Goal: Task Accomplishment & Management: Use online tool/utility

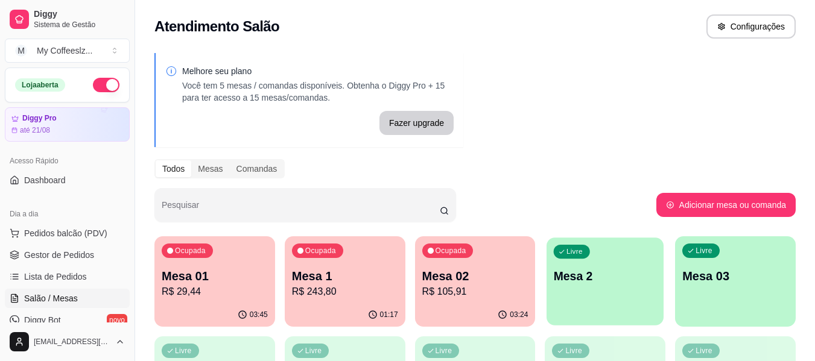
click at [601, 265] on div "Livre Mesa 2" at bounding box center [604, 275] width 117 height 74
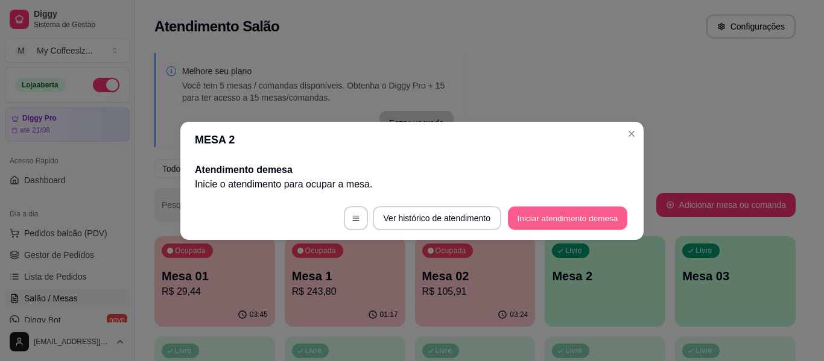
click at [565, 212] on button "Iniciar atendimento de mesa" at bounding box center [567, 218] width 119 height 24
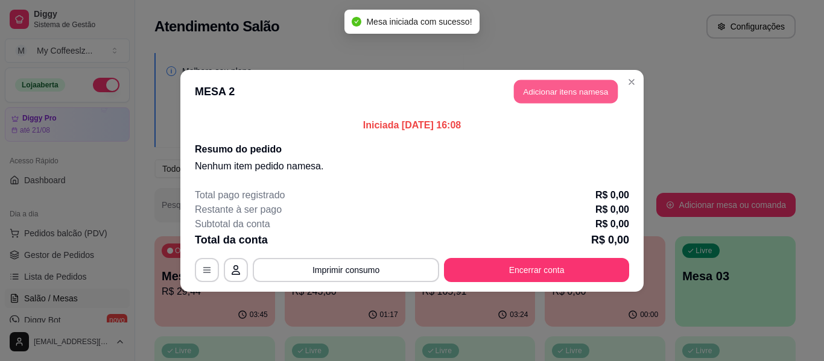
click at [531, 92] on button "Adicionar itens na mesa" at bounding box center [566, 92] width 104 height 24
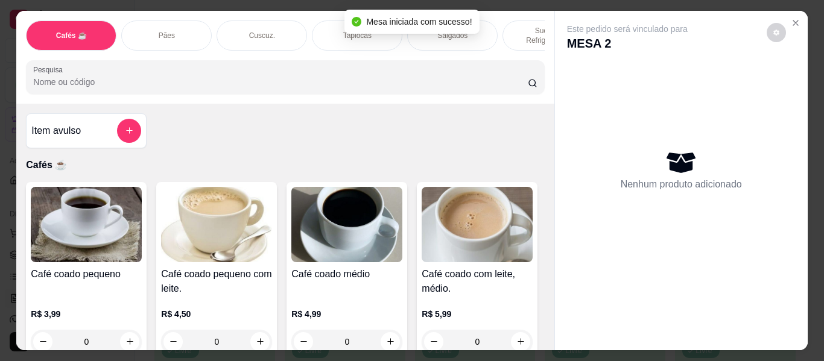
click at [343, 31] on p "Tapiocas" at bounding box center [357, 36] width 28 height 10
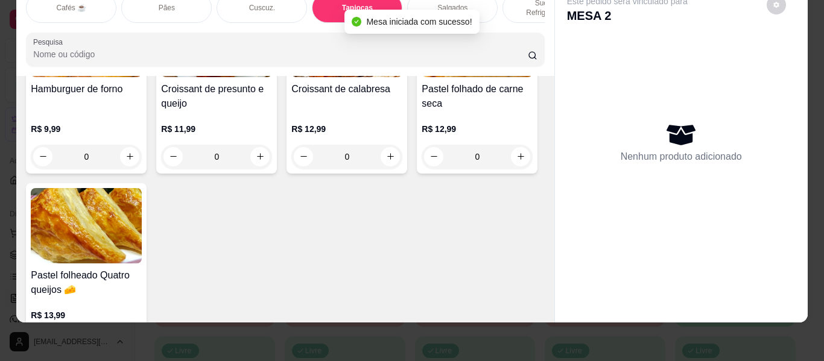
scroll to position [4001, 0]
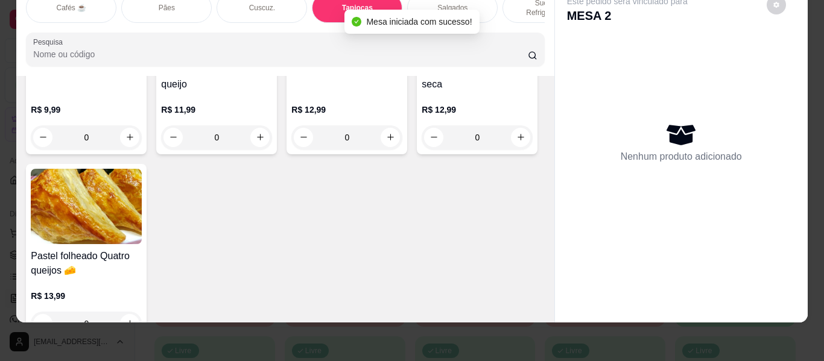
type input "1"
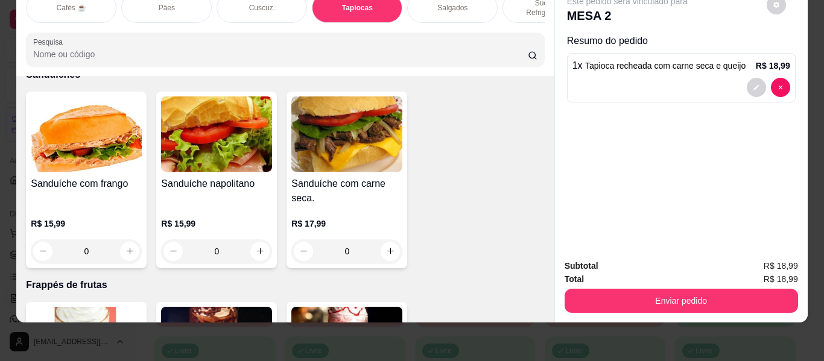
scroll to position [5810, 0]
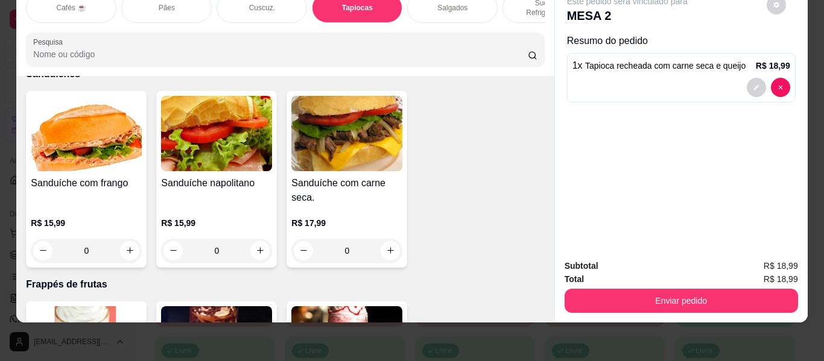
type input "1"
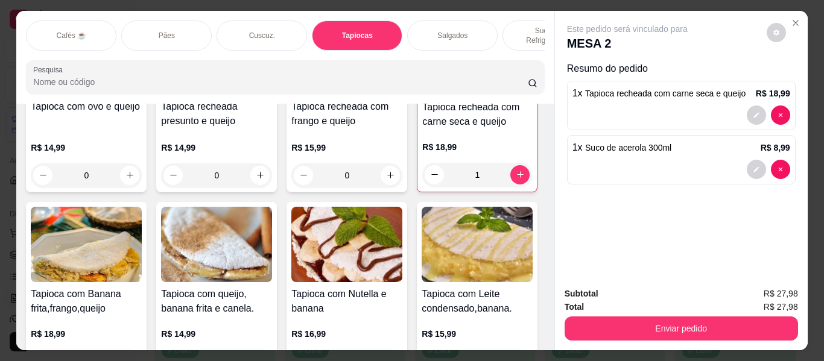
scroll to position [2493, 0]
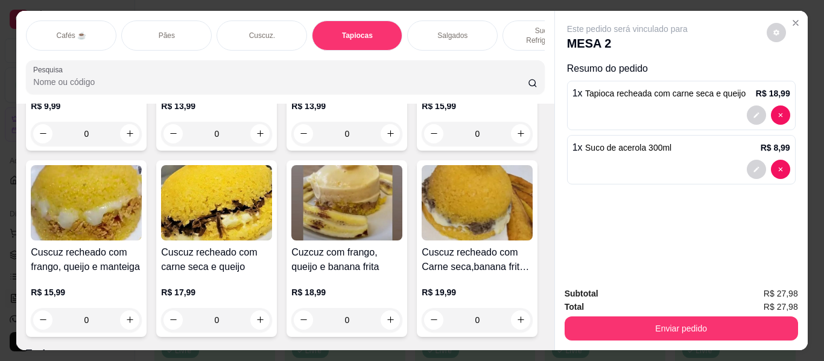
click at [66, 31] on p "Cafés ☕" at bounding box center [71, 36] width 30 height 10
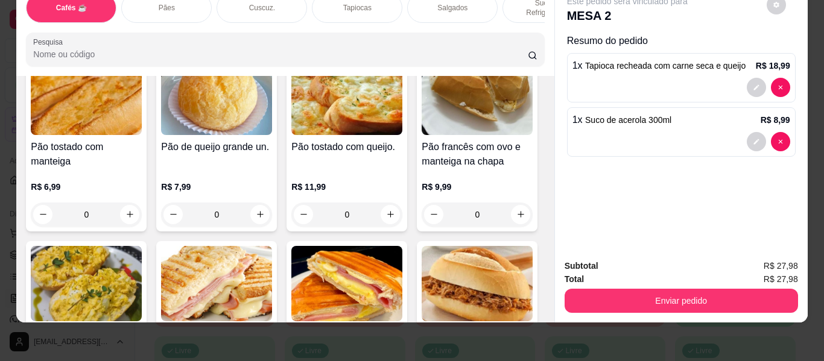
scroll to position [1804, 0]
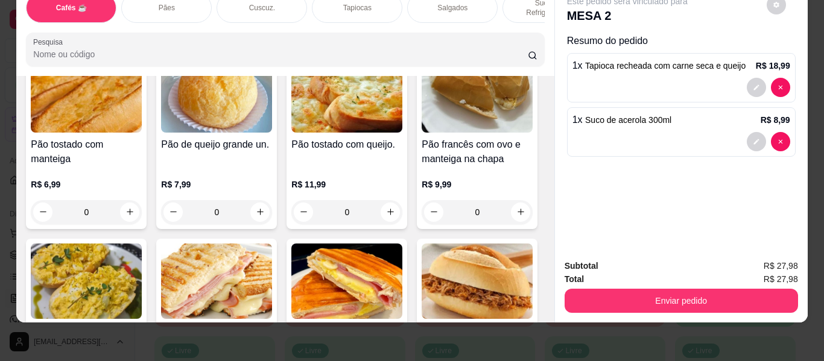
click at [744, 232] on div "Este pedido será vinculado para MESA 2 Resumo do pedido 1 x Tapioca recheada co…" at bounding box center [681, 116] width 253 height 267
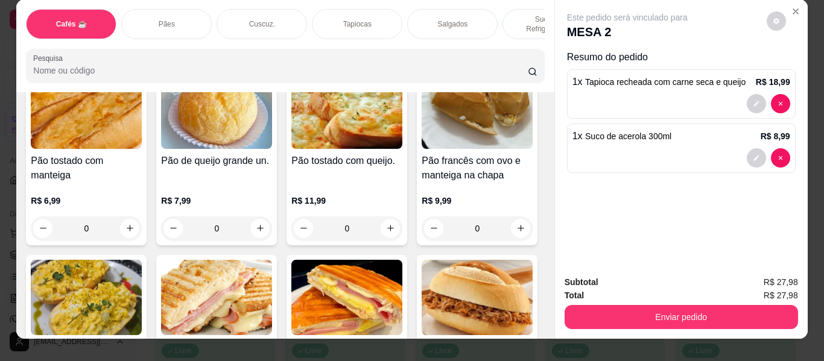
scroll to position [0, 0]
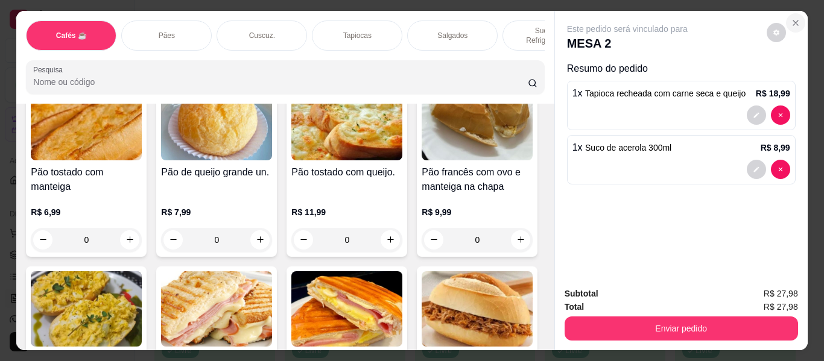
click at [794, 18] on icon "Close" at bounding box center [796, 23] width 10 height 10
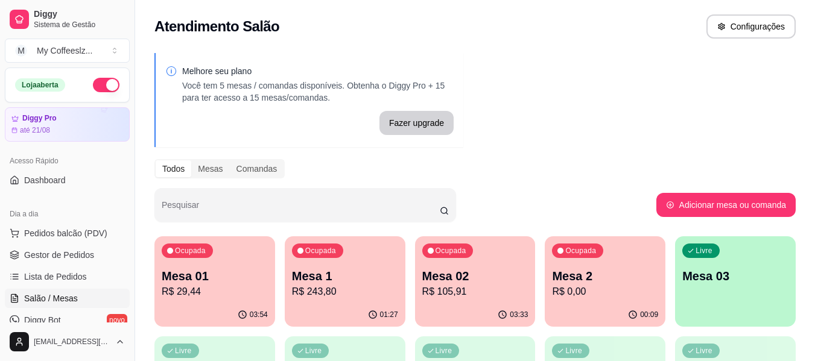
click at [608, 273] on p "Mesa 2" at bounding box center [605, 276] width 106 height 17
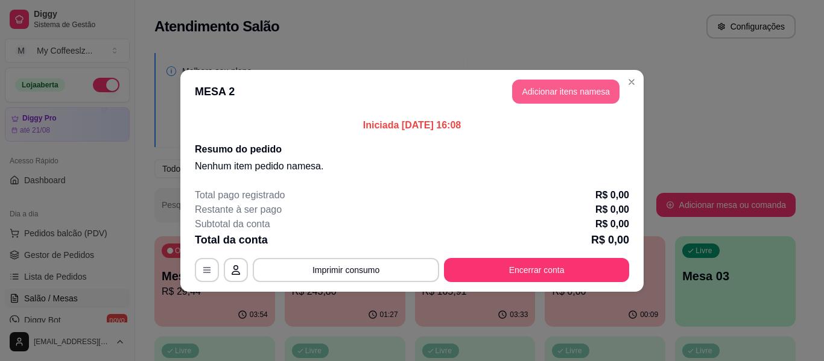
click at [571, 83] on button "Adicionar itens na mesa" at bounding box center [565, 92] width 107 height 24
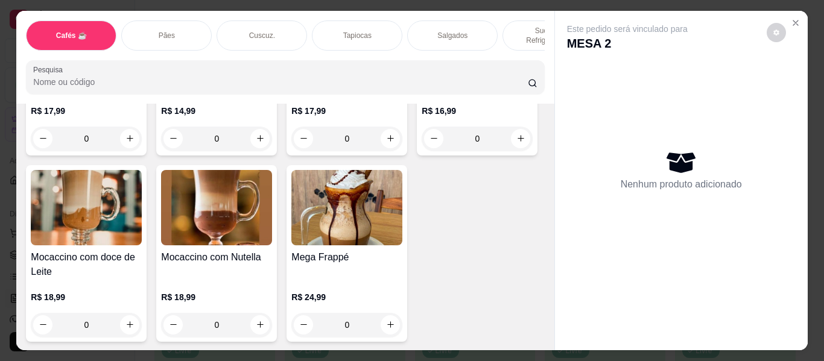
scroll to position [1749, 0]
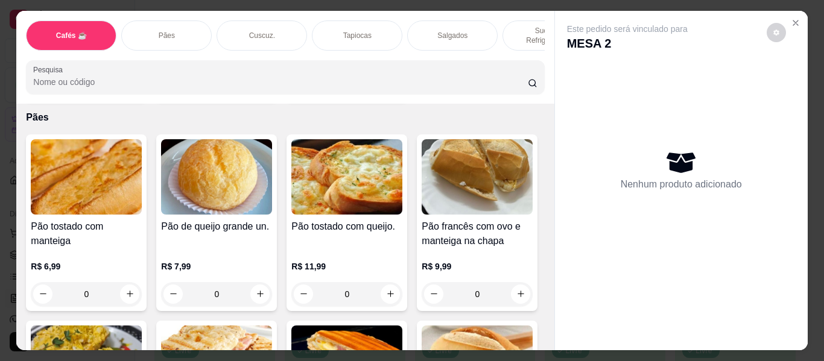
type input "1"
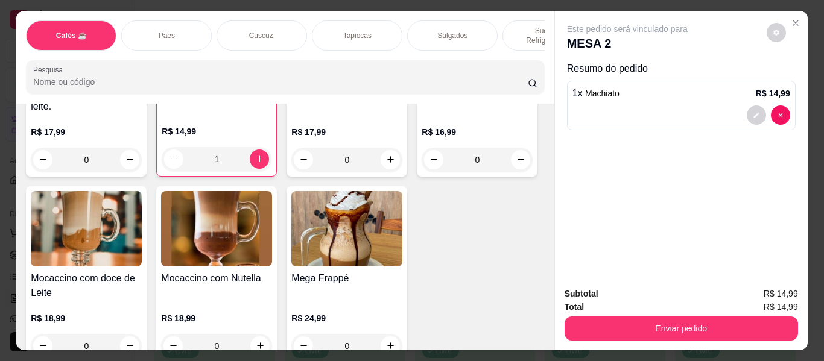
scroll to position [1508, 0]
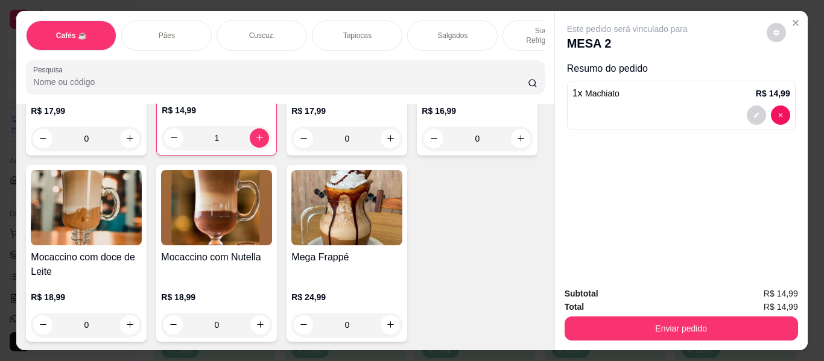
type input "1"
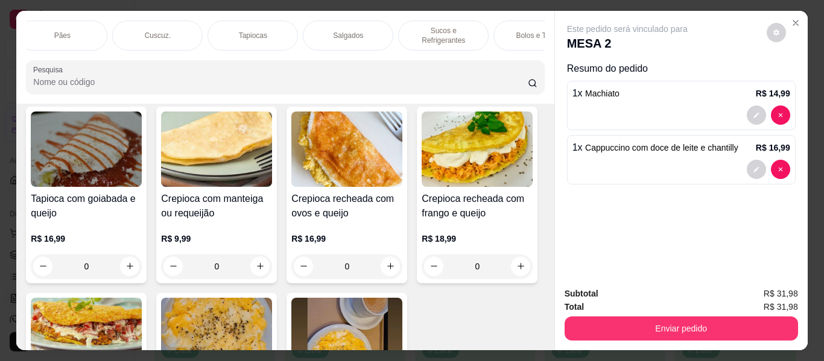
scroll to position [0, 121]
click at [531, 31] on p "Bolos e Tortas" at bounding box center [522, 36] width 46 height 10
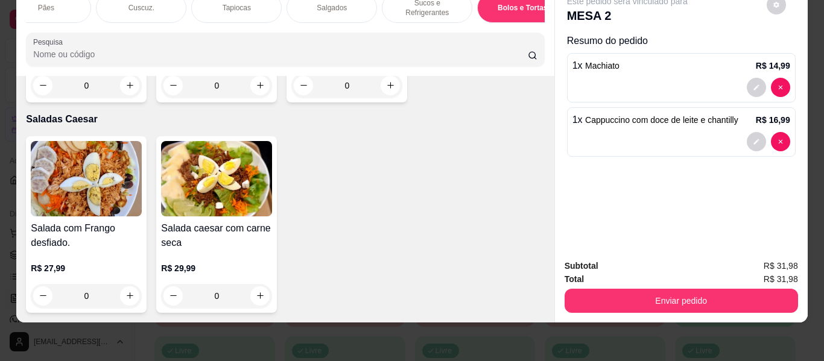
scroll to position [7065, 0]
type input "1"
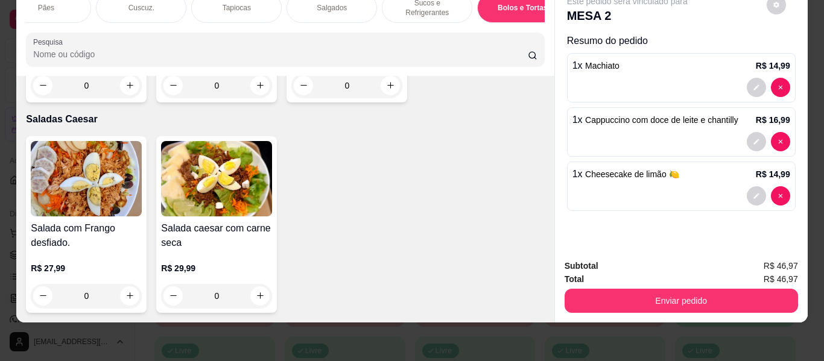
type input "1"
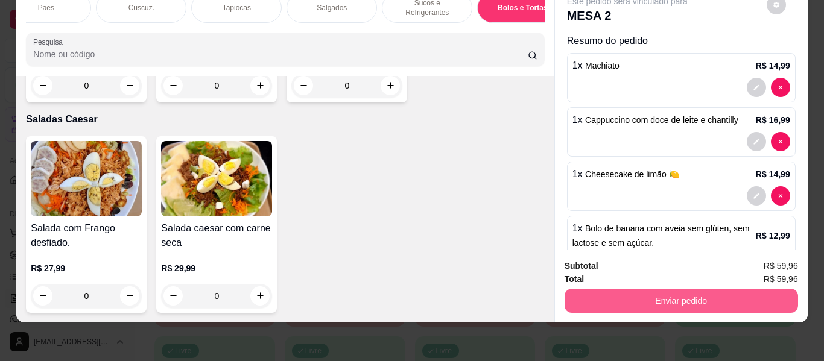
click at [614, 289] on button "Enviar pedido" at bounding box center [681, 301] width 233 height 24
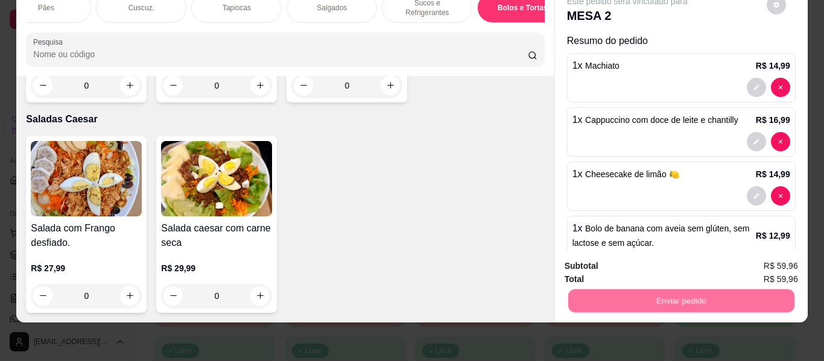
click at [616, 261] on button "Não registrar e enviar pedido" at bounding box center [640, 262] width 125 height 23
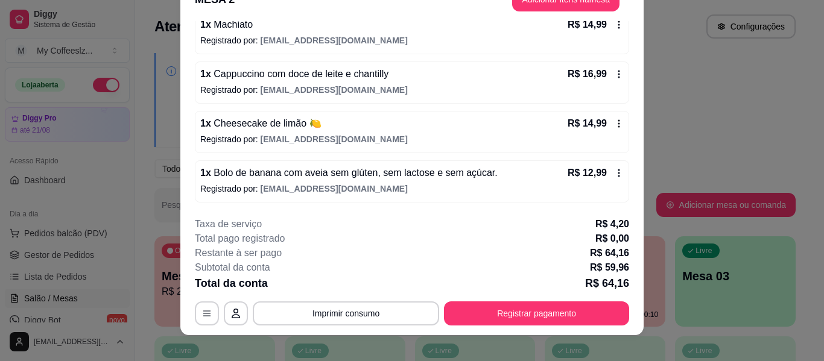
scroll to position [37, 0]
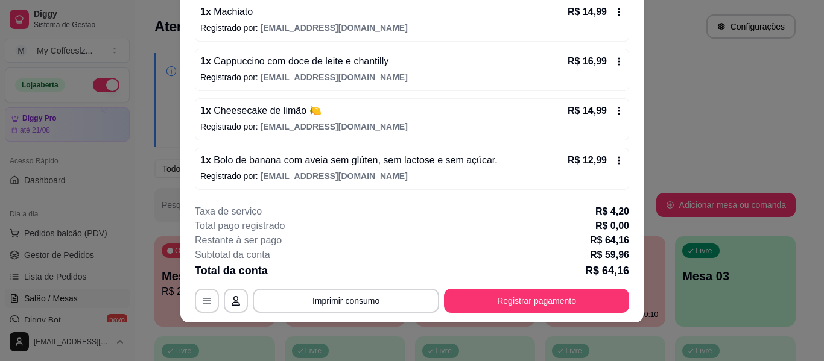
click at [380, 170] on p "Registrado por: [EMAIL_ADDRESS][DOMAIN_NAME]" at bounding box center [411, 176] width 423 height 12
click at [307, 225] on div "Total pago registrado R$ 0,00" at bounding box center [412, 226] width 434 height 14
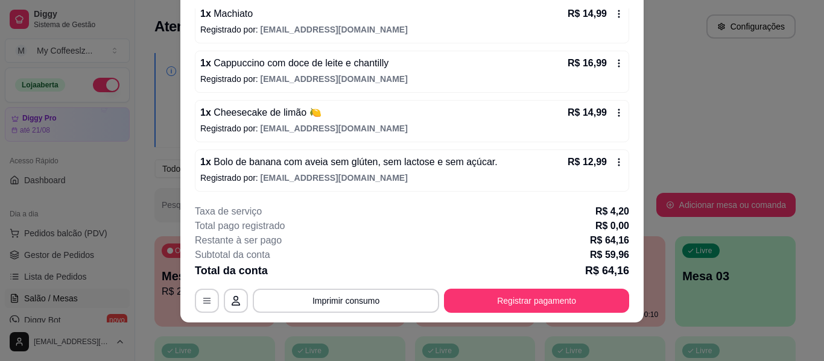
scroll to position [123, 0]
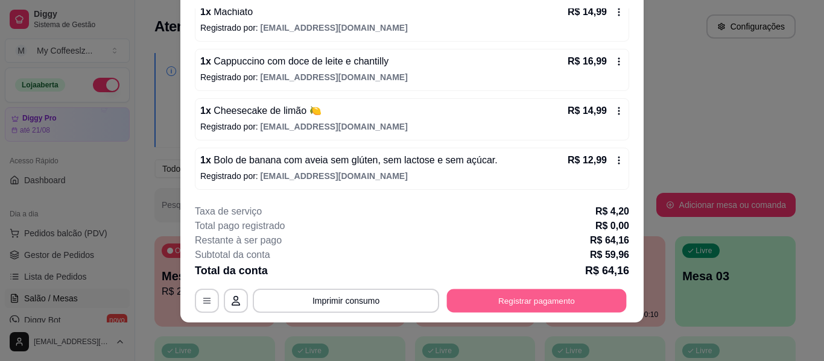
click at [516, 297] on button "Registrar pagamento" at bounding box center [537, 302] width 180 height 24
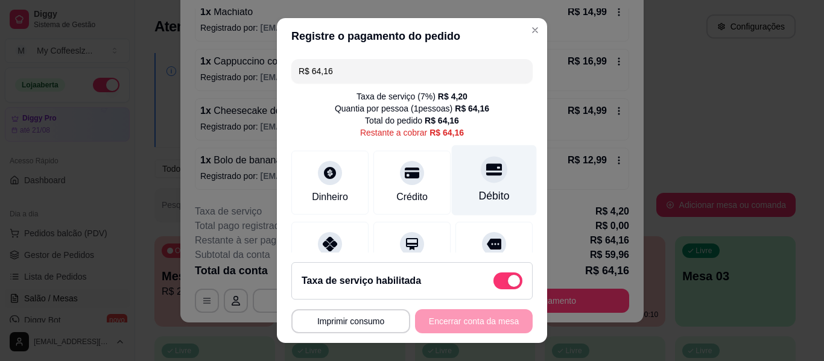
click at [486, 177] on icon at bounding box center [494, 170] width 16 height 16
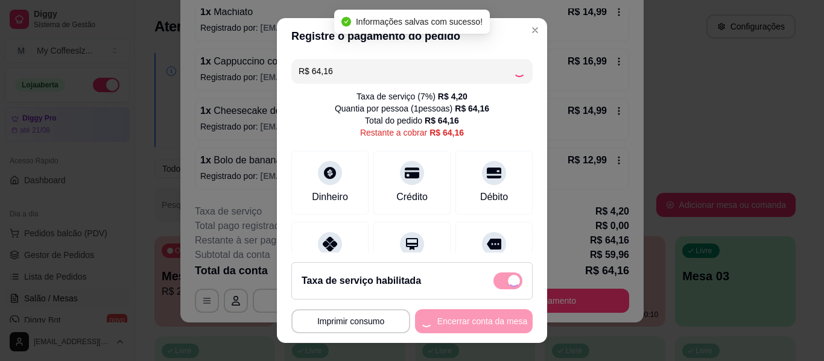
type input "R$ 0,00"
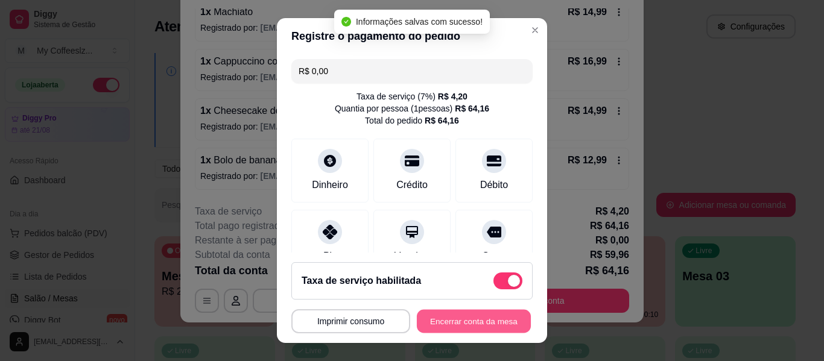
click at [431, 318] on button "Encerrar conta da mesa" at bounding box center [474, 322] width 114 height 24
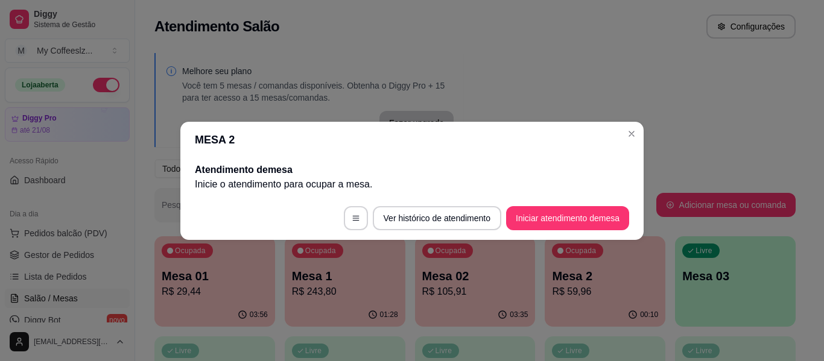
scroll to position [0, 0]
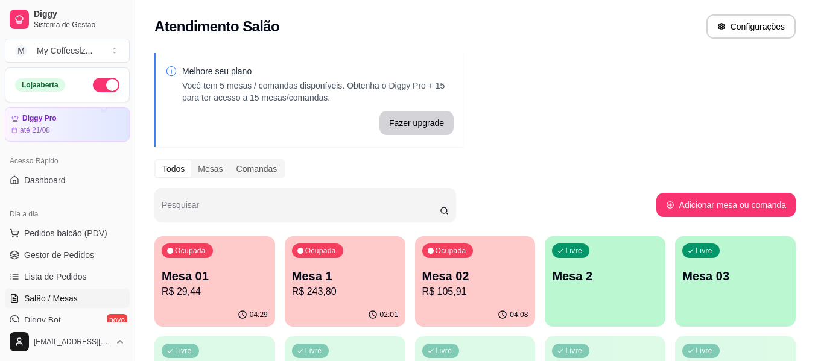
click at [453, 274] on p "Mesa 02" at bounding box center [475, 276] width 106 height 17
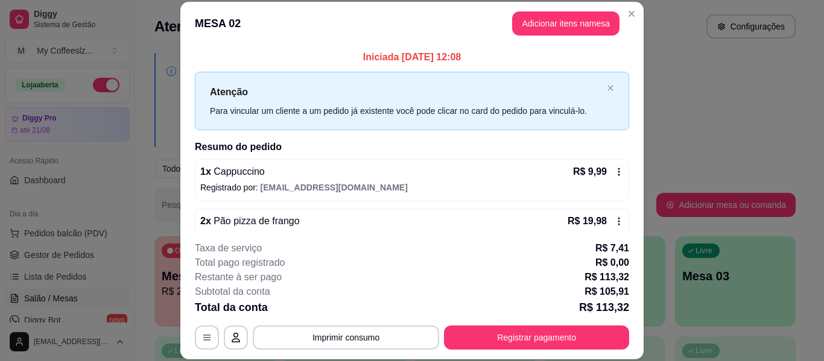
scroll to position [222, 0]
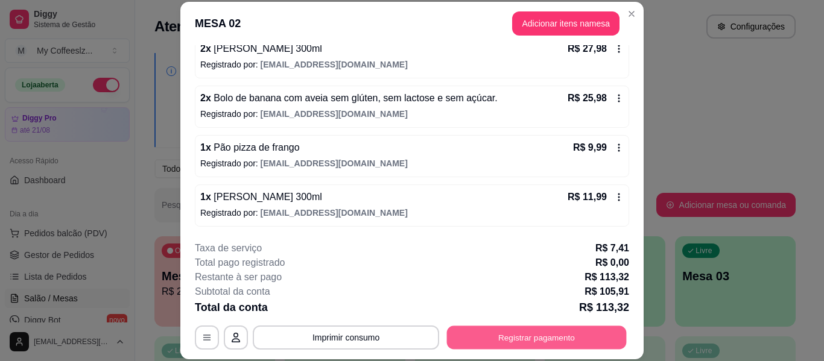
click at [480, 337] on button "Registrar pagamento" at bounding box center [537, 338] width 180 height 24
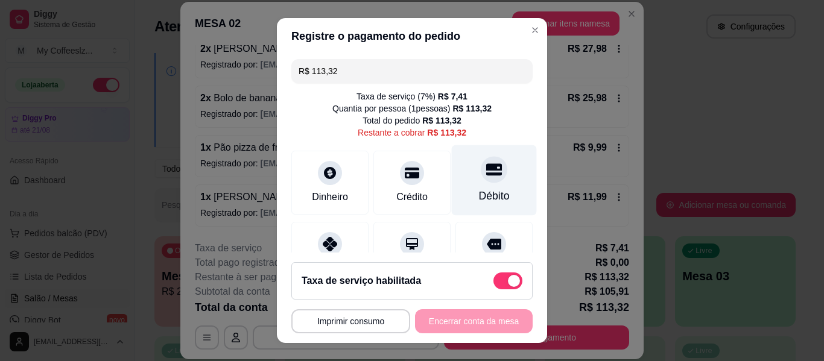
click at [463, 179] on div "Débito" at bounding box center [494, 180] width 85 height 71
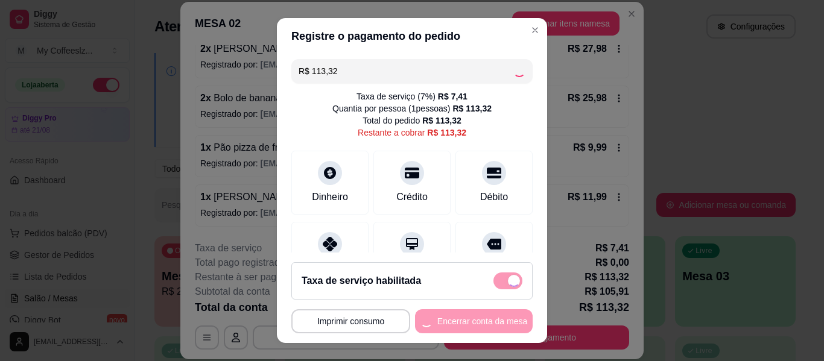
type input "R$ 0,00"
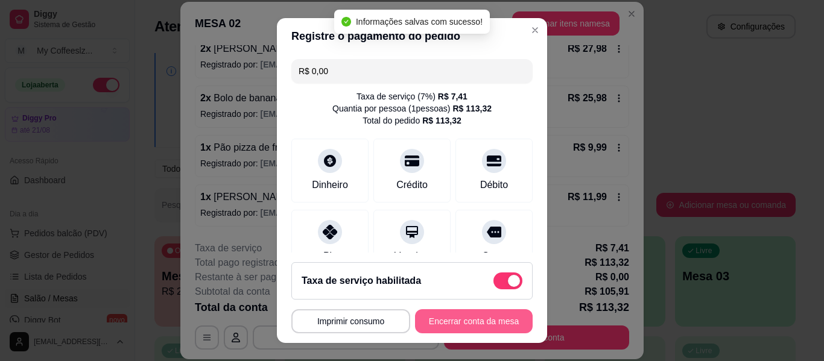
click at [436, 319] on button "Encerrar conta da mesa" at bounding box center [474, 321] width 118 height 24
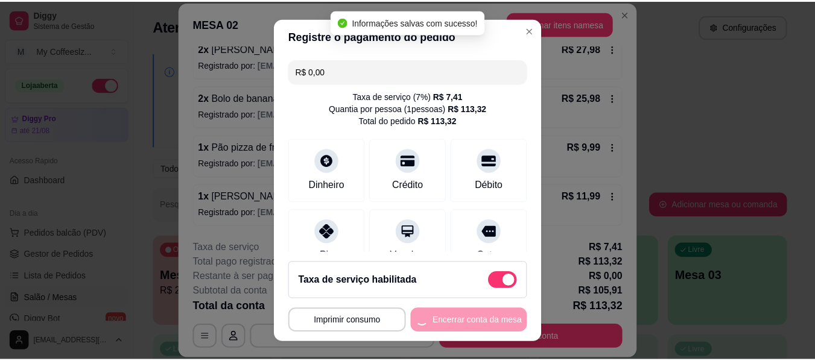
scroll to position [0, 0]
